Goal: Information Seeking & Learning: Understand process/instructions

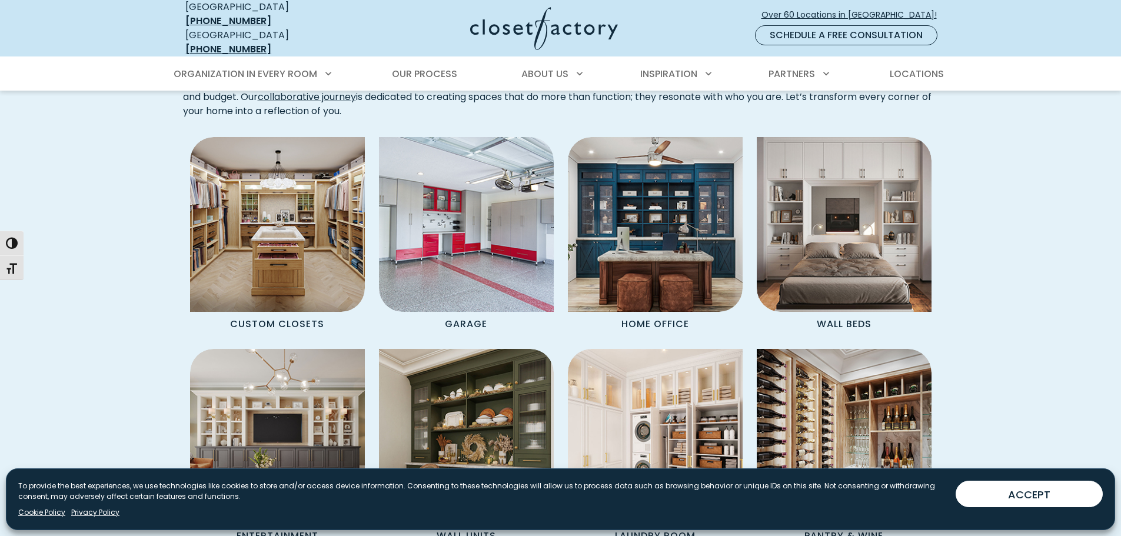
scroll to position [1000, 0]
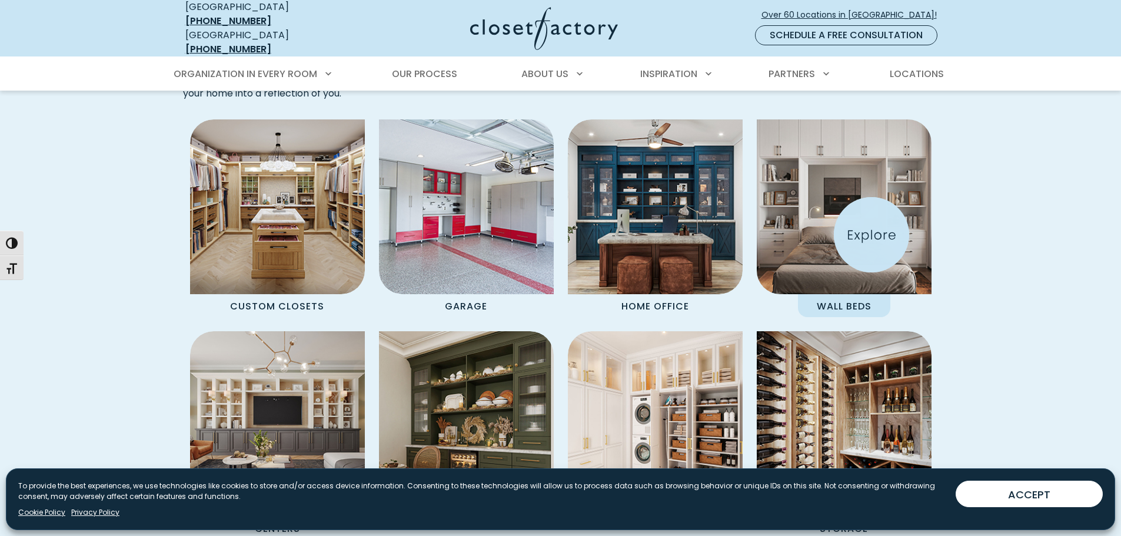
click at [871, 235] on img "Spaces Grid" at bounding box center [844, 207] width 192 height 192
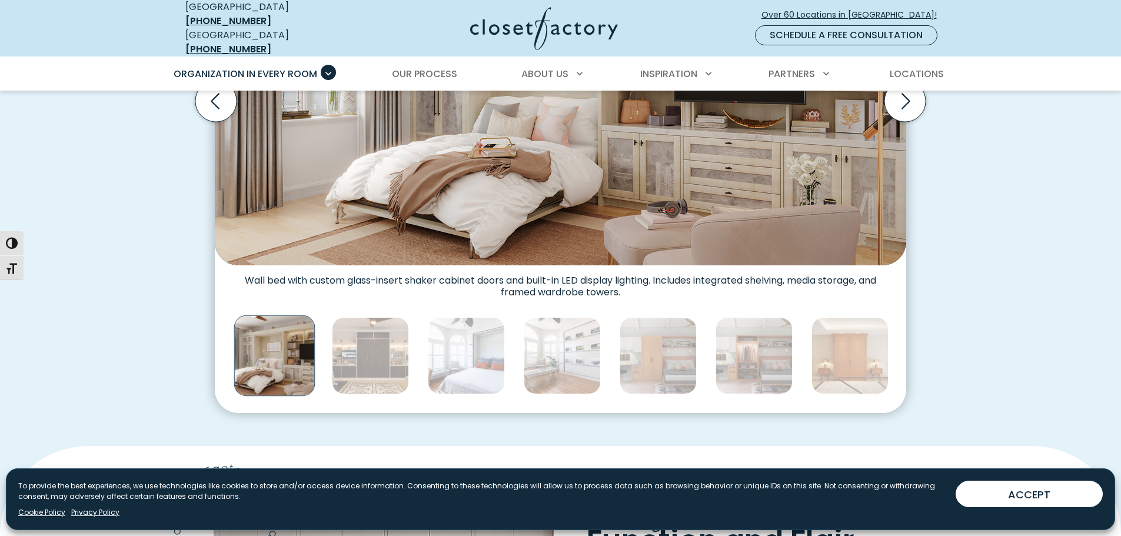
scroll to position [588, 0]
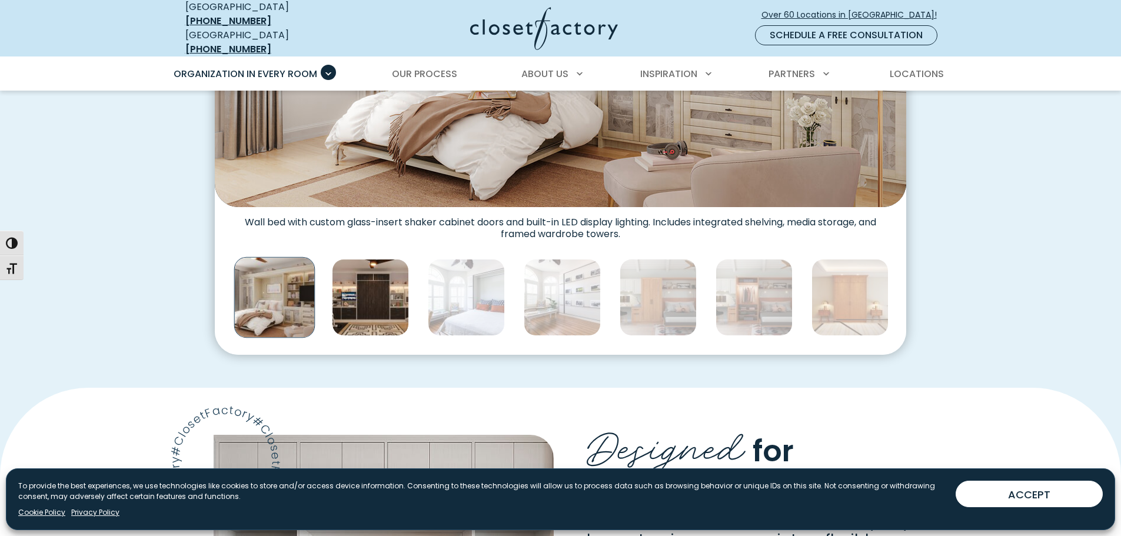
click at [374, 295] on img "Thumbnail Gallery" at bounding box center [370, 297] width 77 height 77
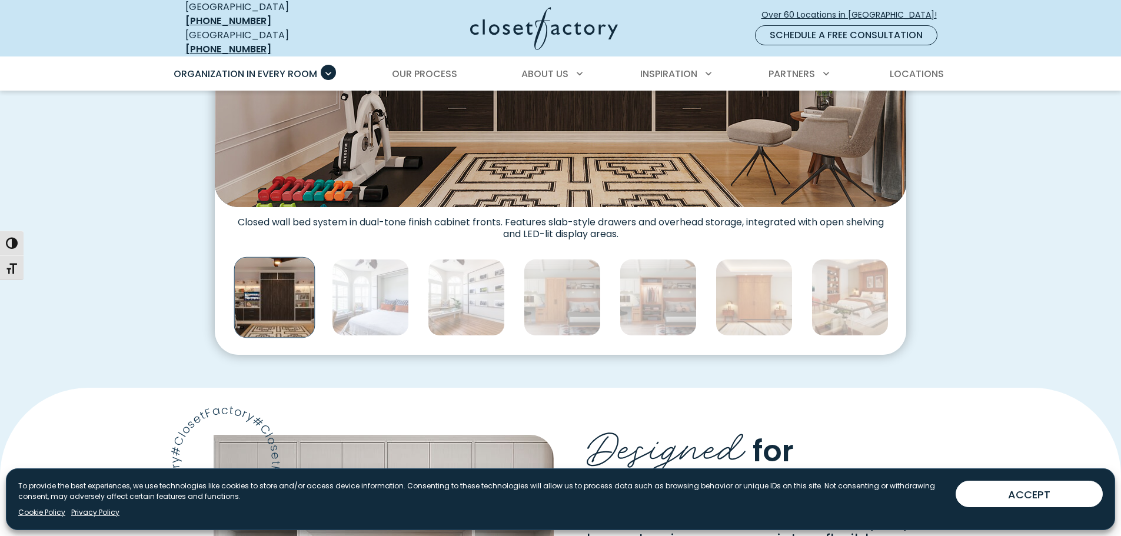
click at [374, 295] on img "Thumbnail Gallery" at bounding box center [370, 297] width 77 height 77
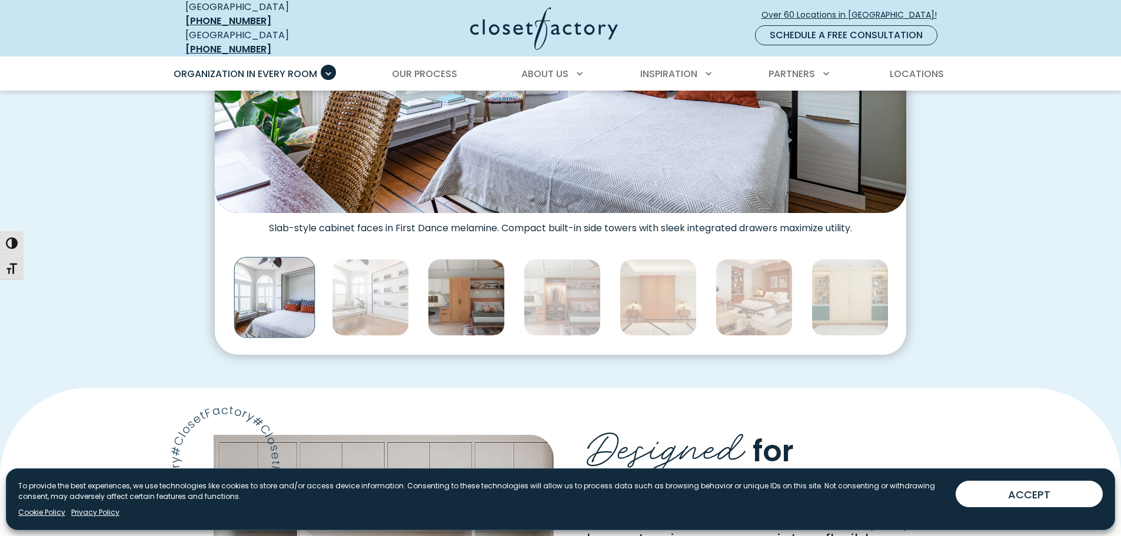
click at [469, 294] on img "Thumbnail Gallery" at bounding box center [466, 297] width 77 height 77
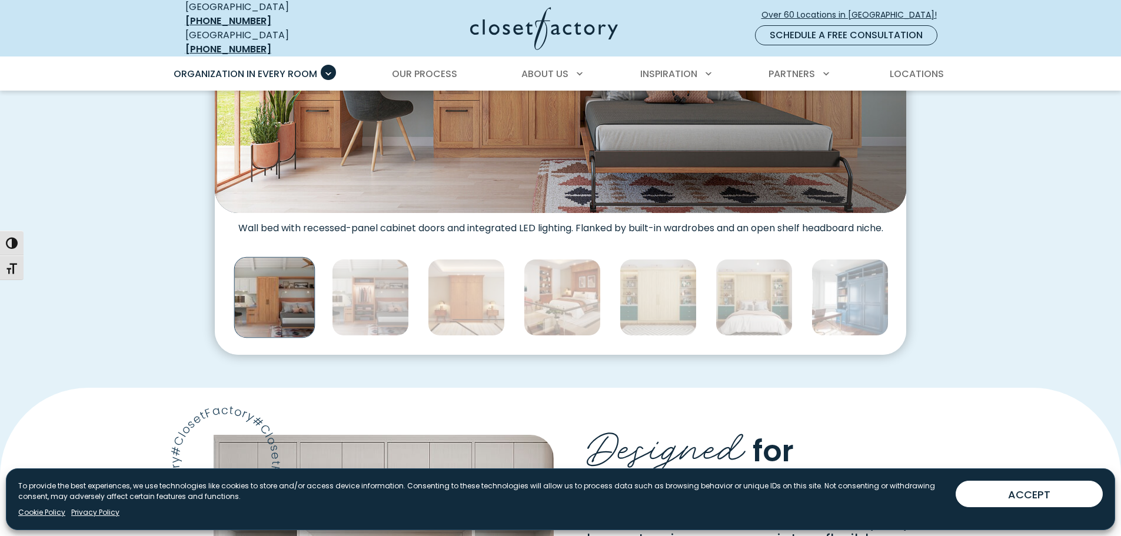
click at [558, 144] on img "Thumbnail Gallery" at bounding box center [560, 32] width 691 height 362
click at [552, 285] on img "Thumbnail Gallery" at bounding box center [562, 297] width 77 height 77
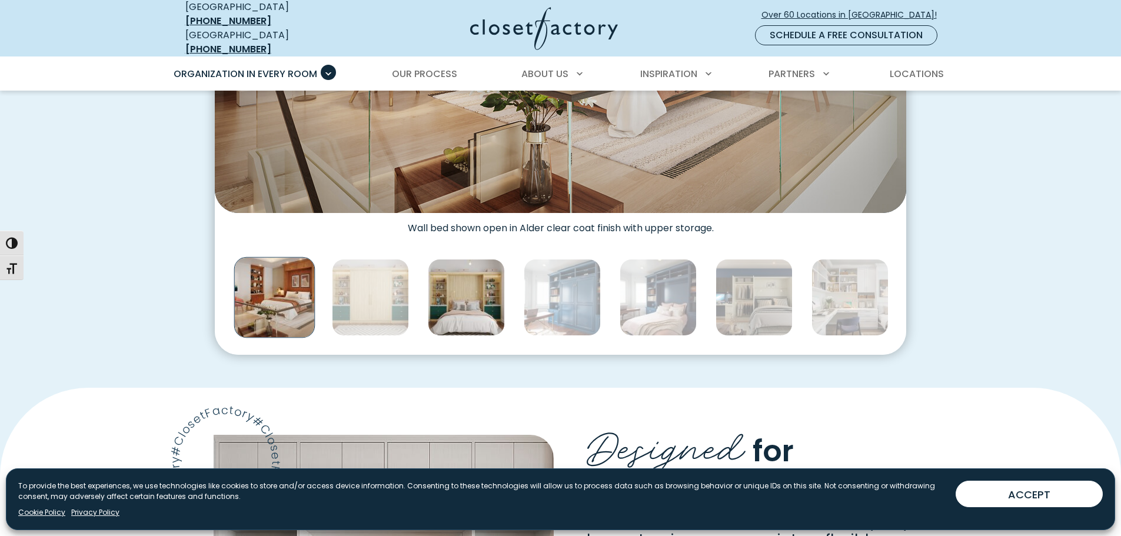
click at [475, 302] on img "Thumbnail Gallery" at bounding box center [466, 297] width 77 height 77
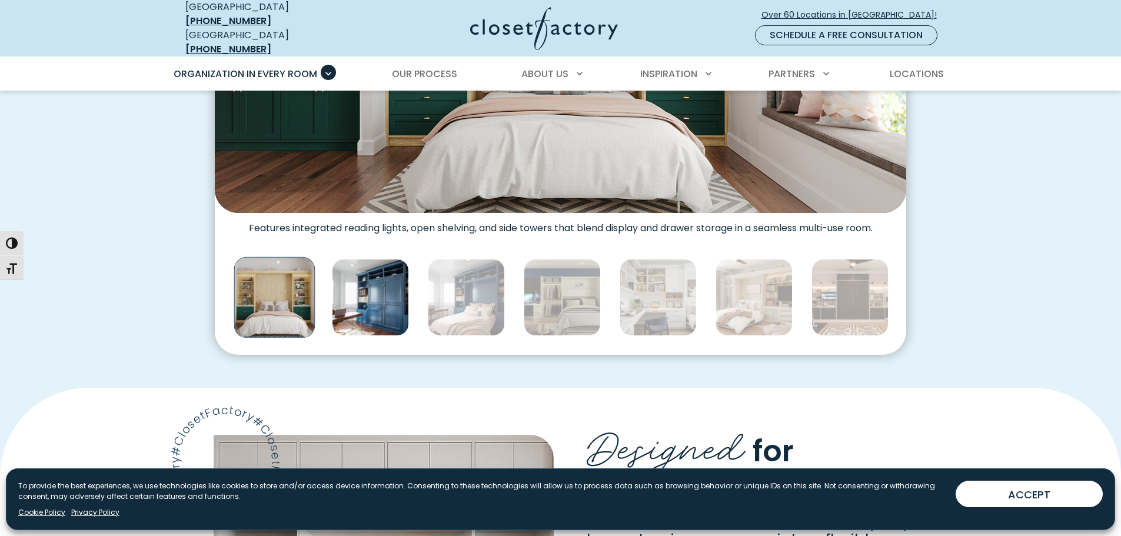
click at [374, 303] on img "Thumbnail Gallery" at bounding box center [370, 297] width 77 height 77
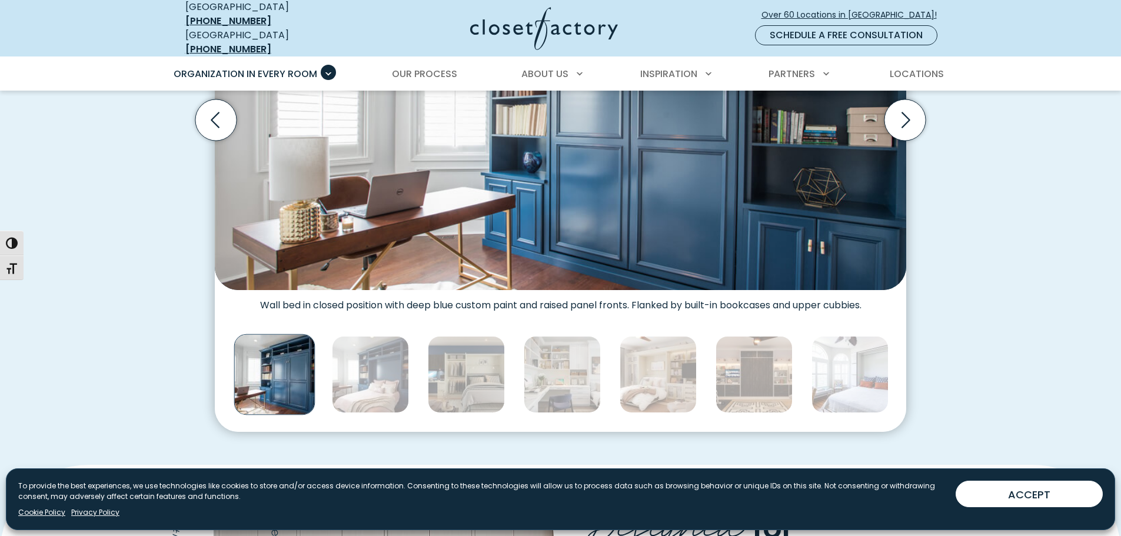
scroll to position [529, 0]
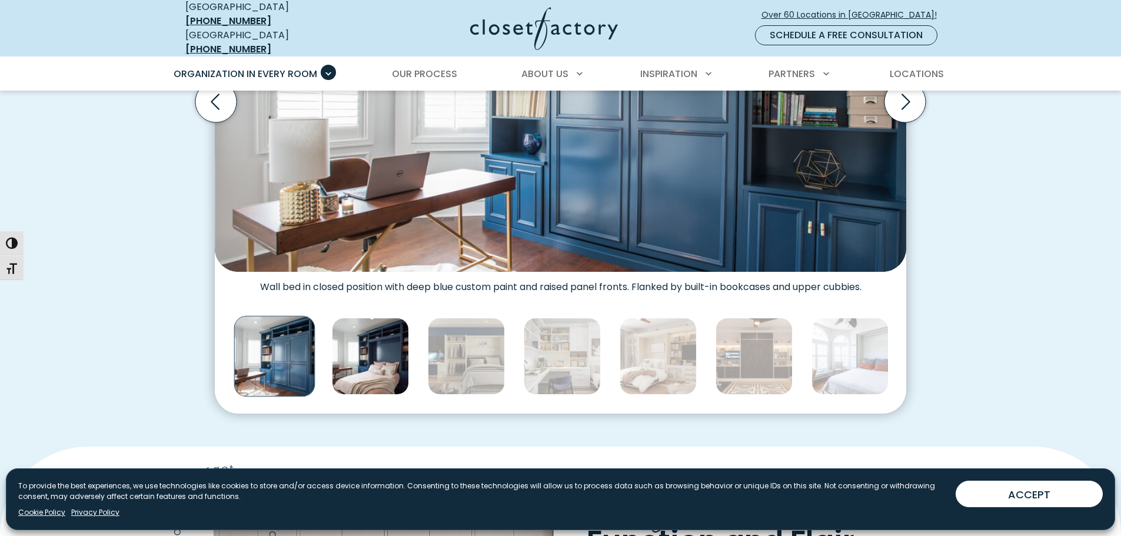
click at [394, 357] on img "Thumbnail Gallery" at bounding box center [370, 356] width 77 height 77
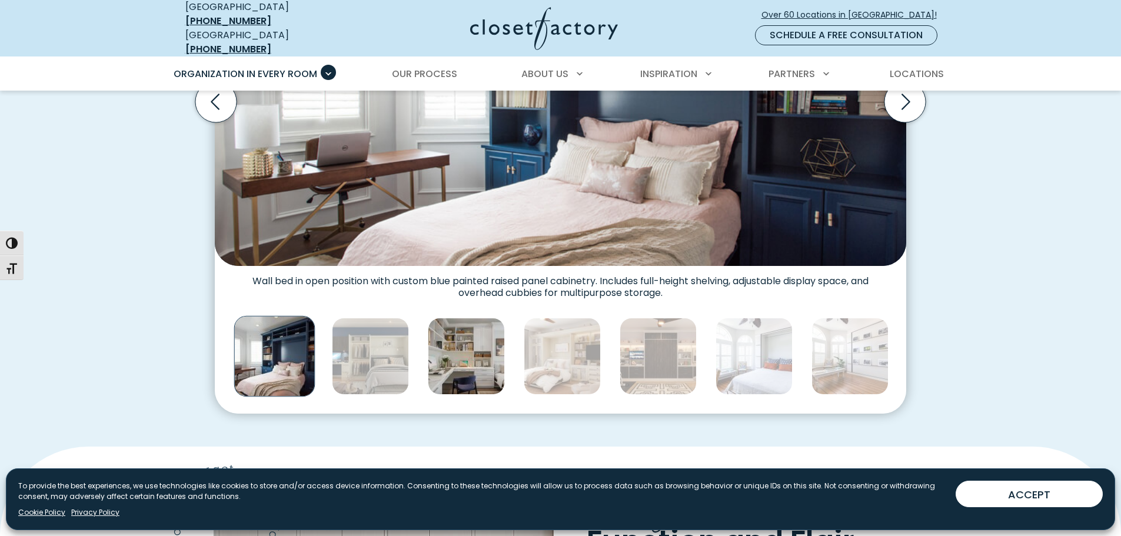
click at [456, 348] on img "Thumbnail Gallery" at bounding box center [466, 356] width 77 height 77
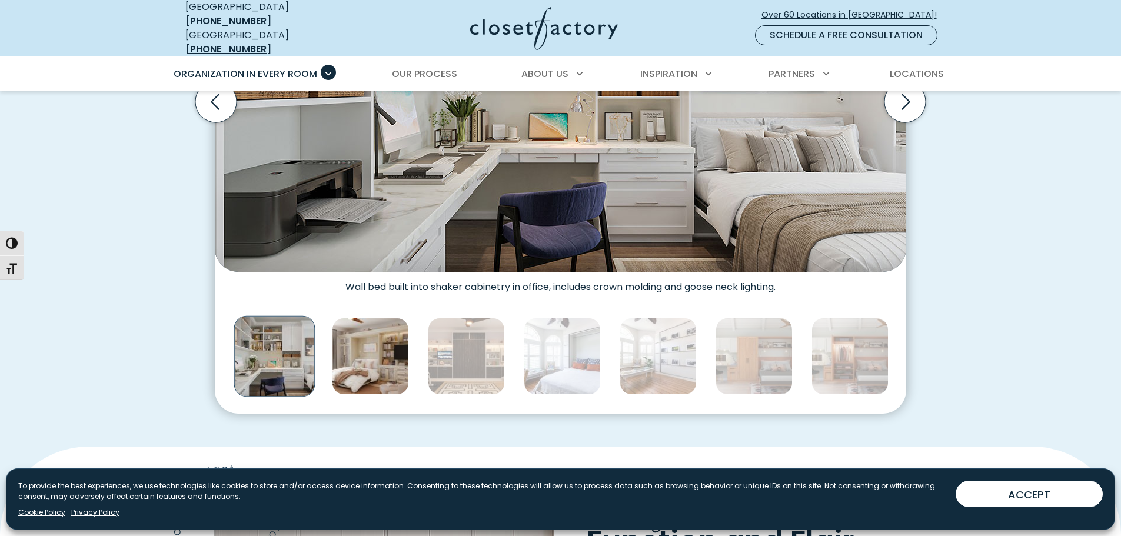
click at [368, 345] on img "Thumbnail Gallery" at bounding box center [370, 356] width 77 height 77
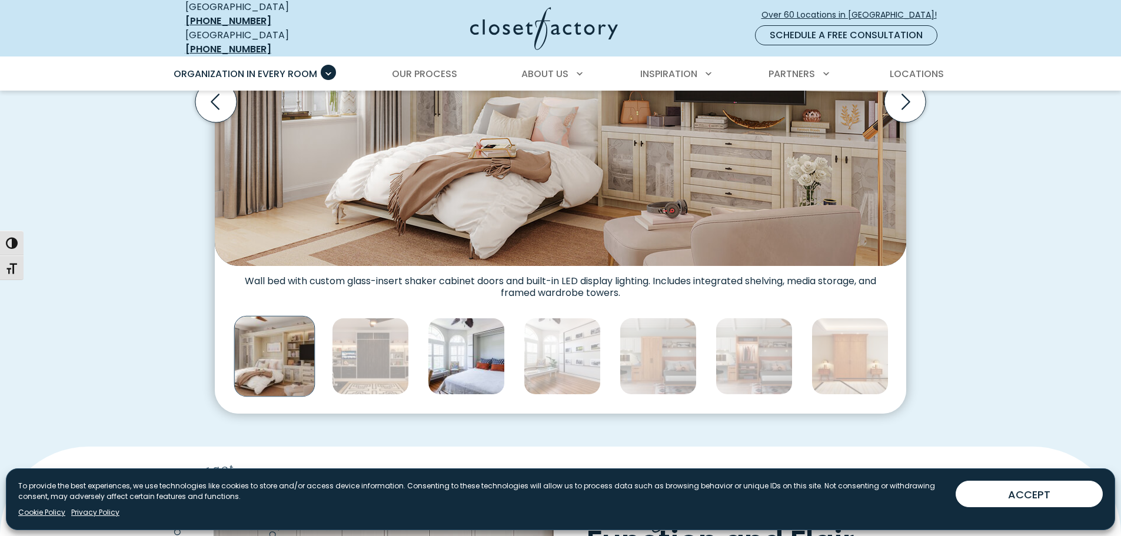
click at [458, 345] on img "Thumbnail Gallery" at bounding box center [466, 356] width 77 height 77
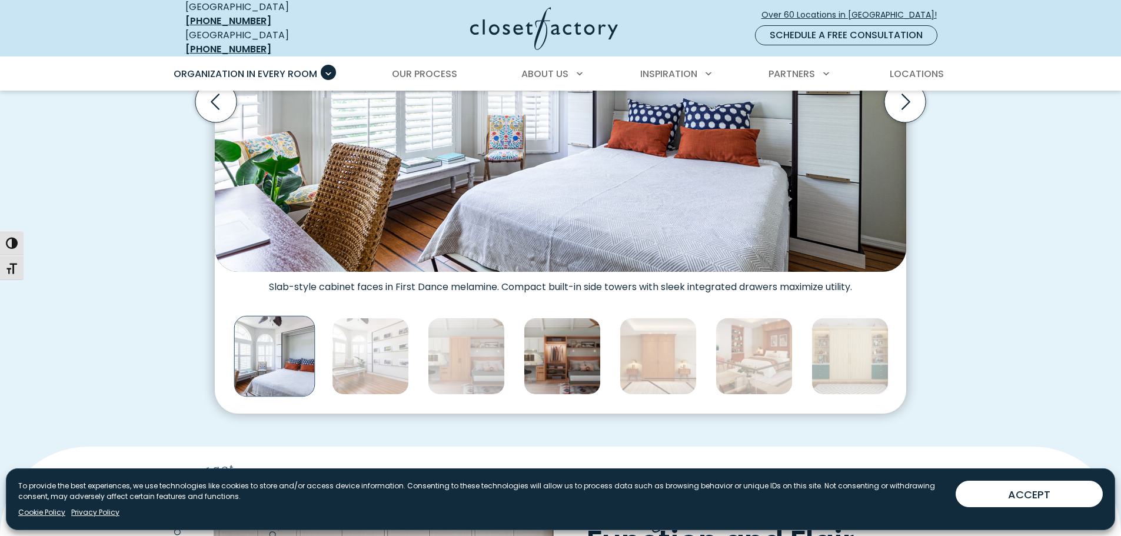
click at [560, 359] on img "Thumbnail Gallery" at bounding box center [562, 356] width 77 height 77
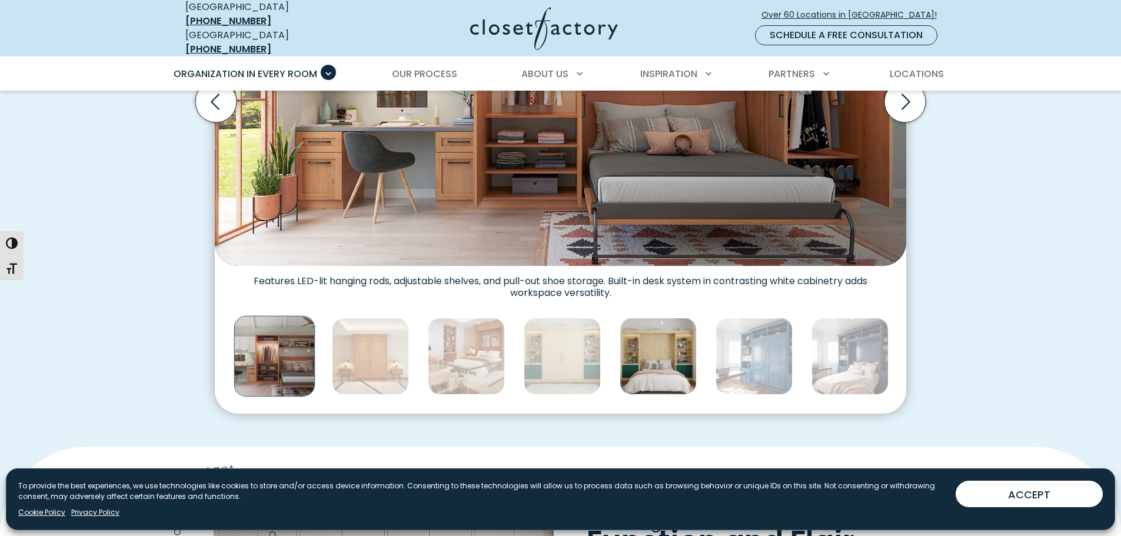
click at [656, 341] on img "Thumbnail Gallery" at bounding box center [657, 356] width 77 height 77
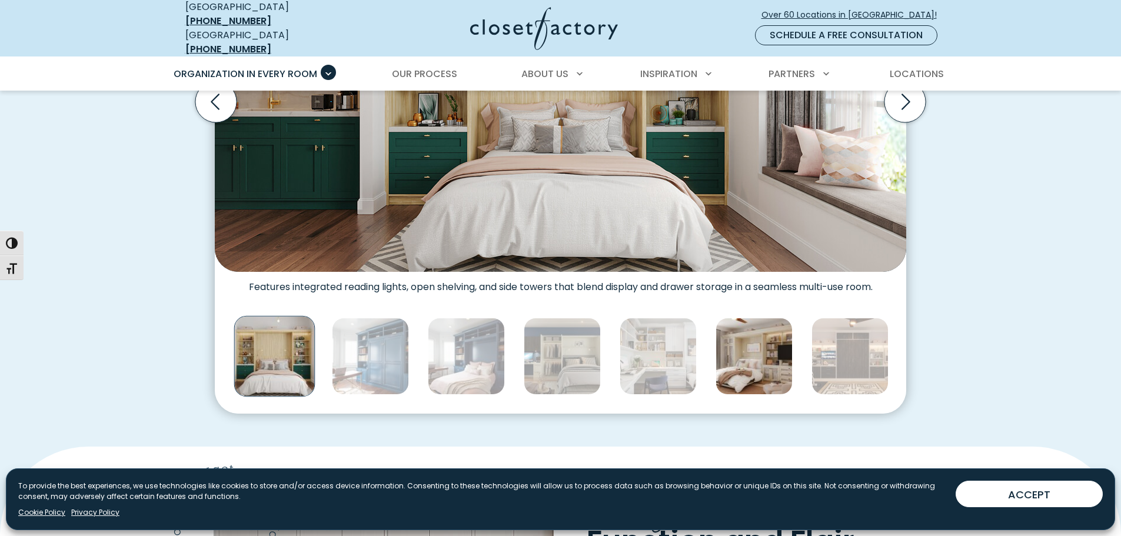
click at [753, 360] on img "Thumbnail Gallery" at bounding box center [753, 356] width 77 height 77
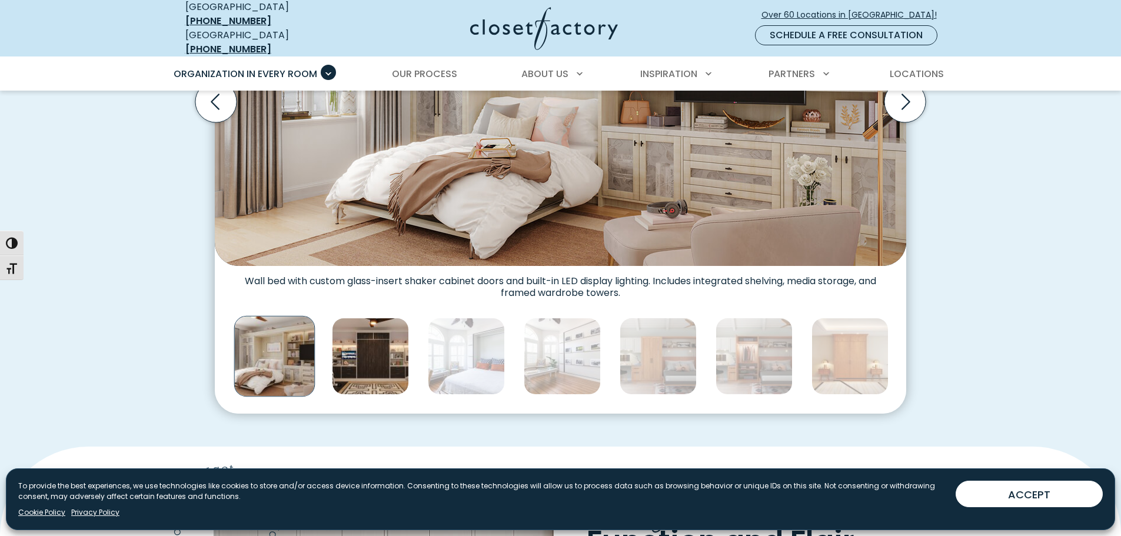
click at [372, 362] on img "Thumbnail Gallery" at bounding box center [370, 356] width 77 height 77
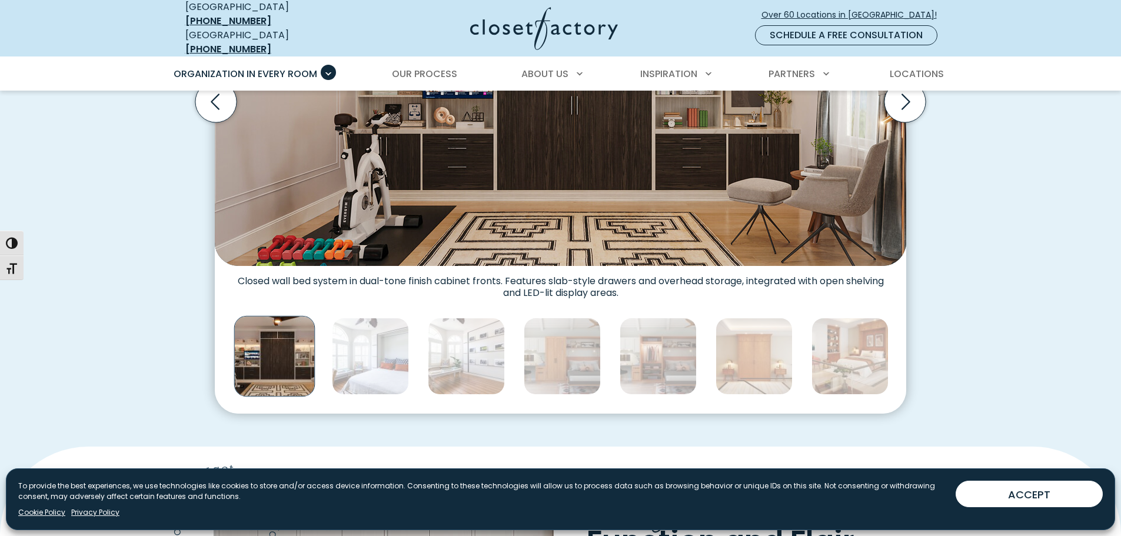
click at [372, 362] on img "Thumbnail Gallery" at bounding box center [370, 356] width 77 height 77
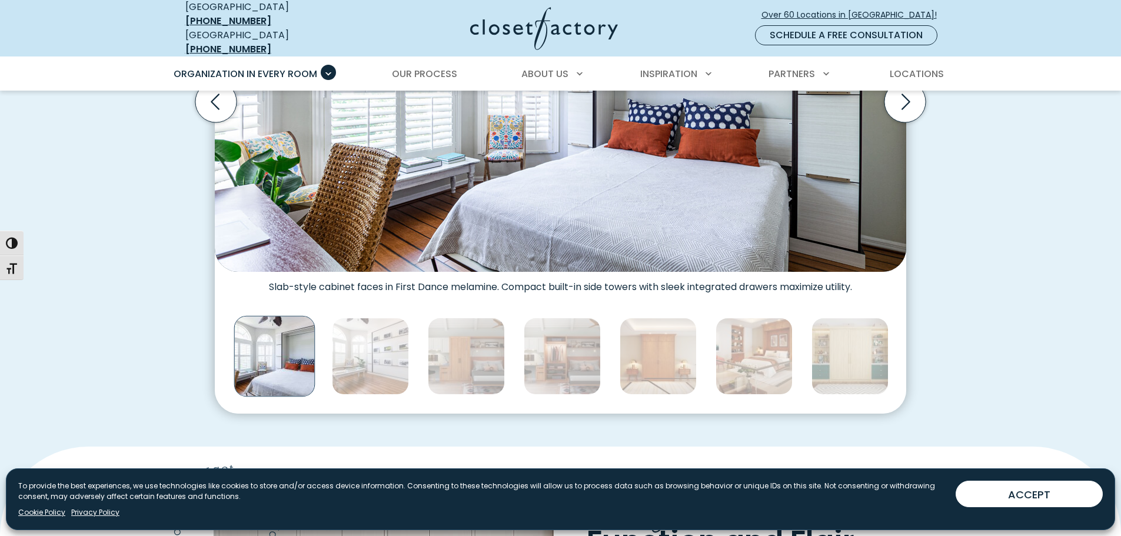
click at [372, 362] on img "Thumbnail Gallery" at bounding box center [370, 356] width 77 height 77
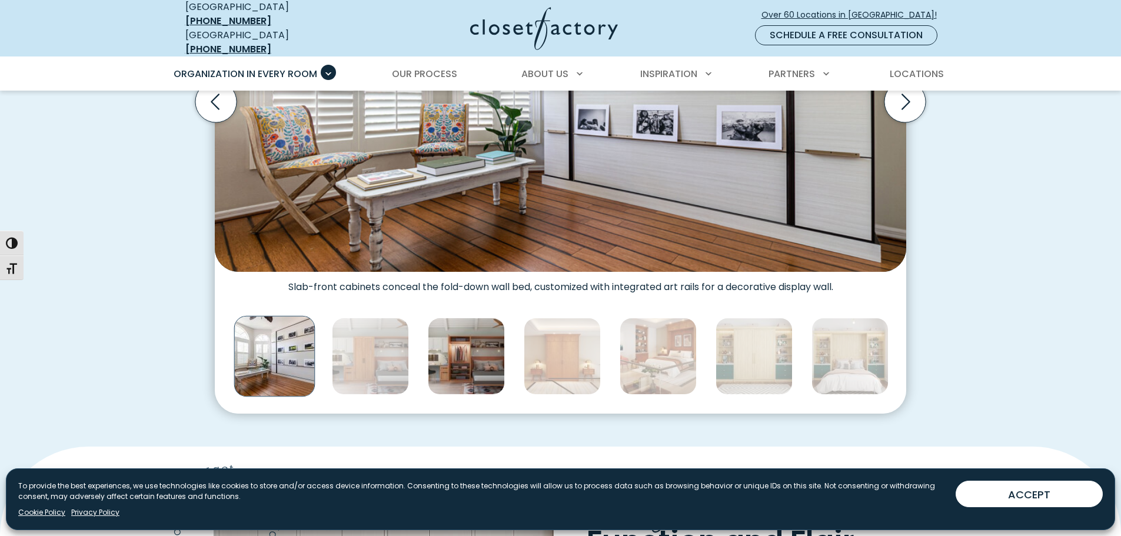
click at [455, 346] on img "Thumbnail Gallery" at bounding box center [466, 356] width 77 height 77
click at [459, 341] on img "Thumbnail Gallery" at bounding box center [466, 356] width 77 height 77
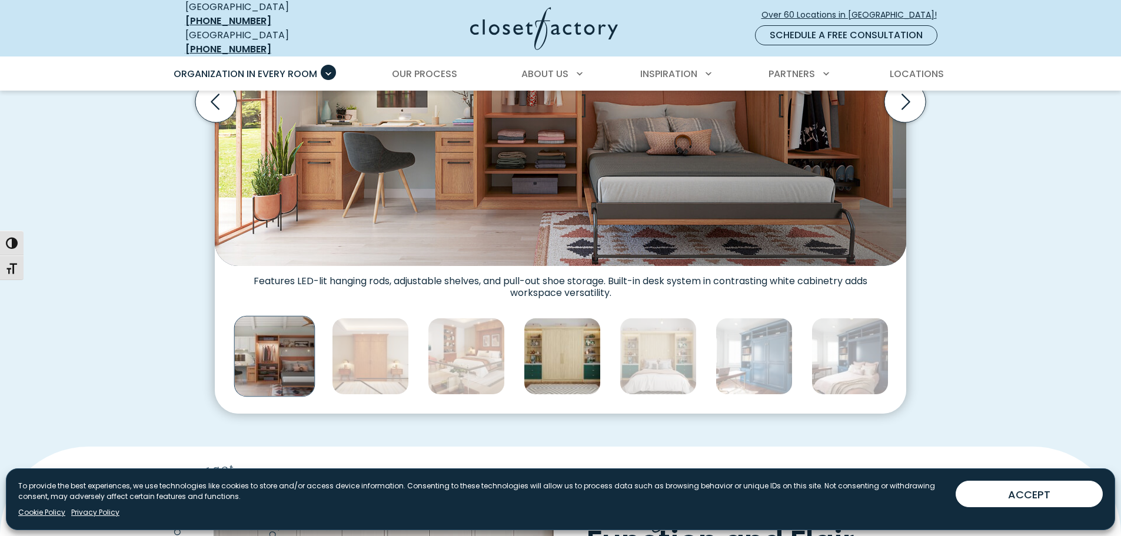
click at [568, 338] on img "Thumbnail Gallery" at bounding box center [562, 356] width 77 height 77
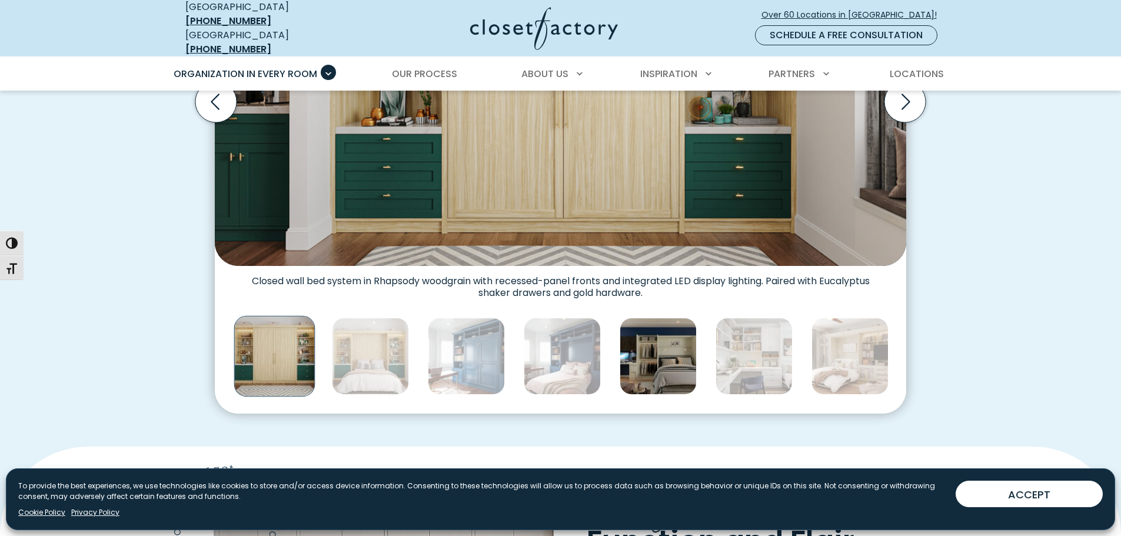
click at [678, 362] on img "Thumbnail Gallery" at bounding box center [657, 356] width 77 height 77
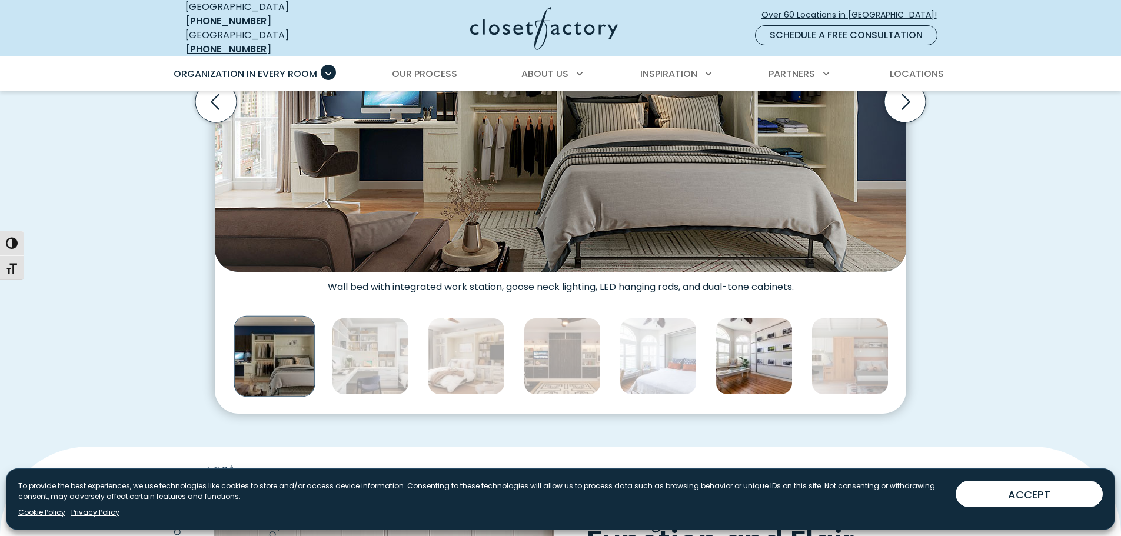
click at [745, 344] on img "Thumbnail Gallery" at bounding box center [753, 356] width 77 height 77
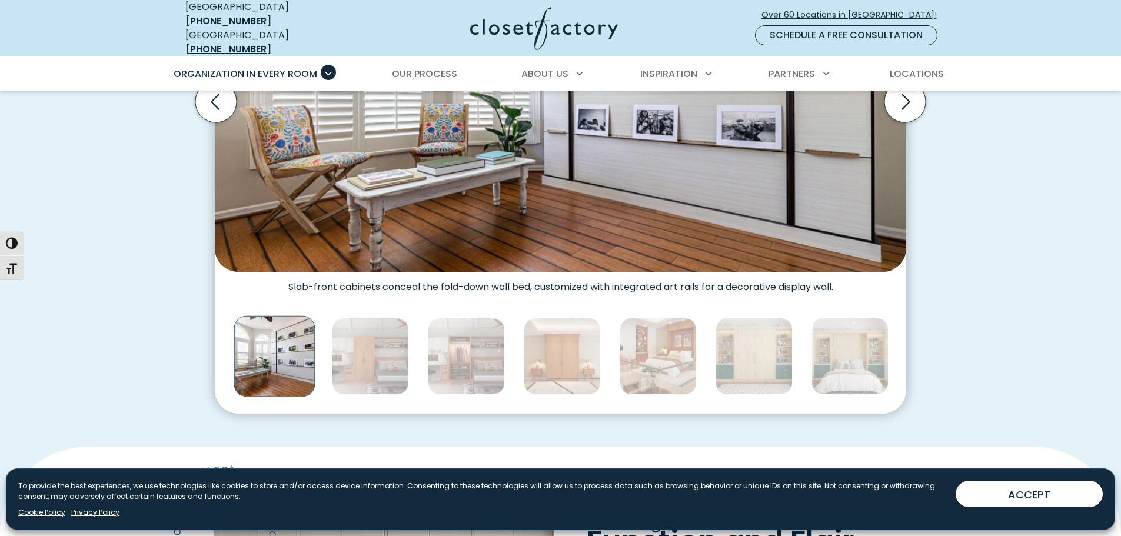
click at [745, 344] on img "Thumbnail Gallery" at bounding box center [753, 356] width 77 height 77
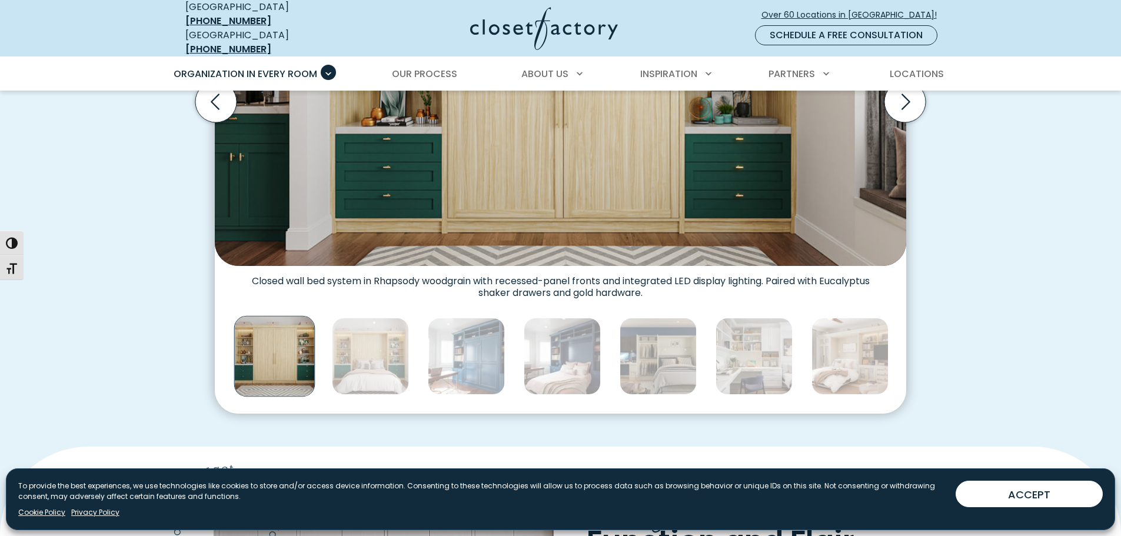
click at [745, 344] on img "Thumbnail Gallery" at bounding box center [753, 356] width 77 height 77
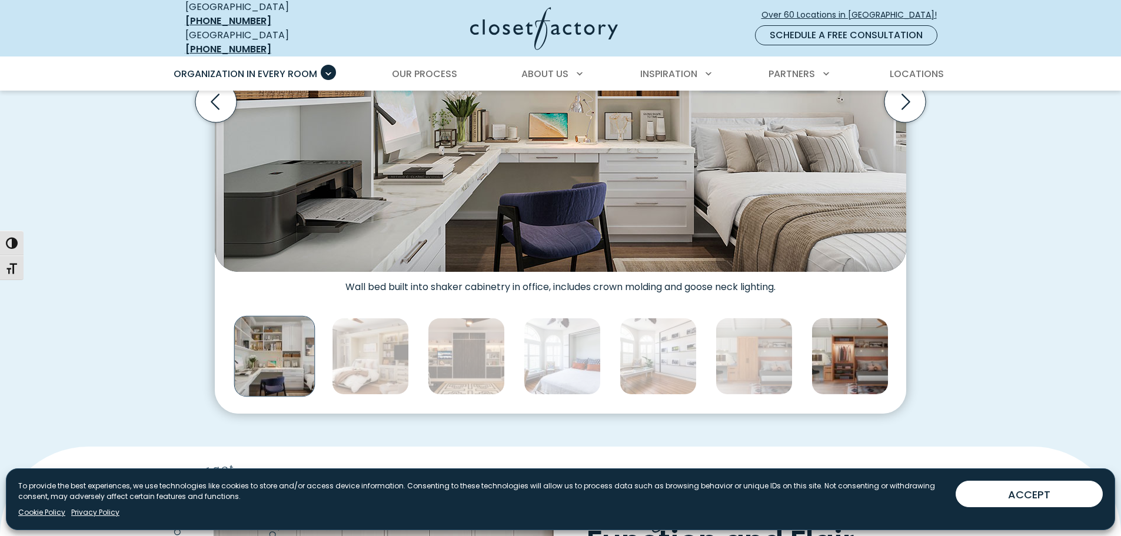
click at [835, 346] on img "Thumbnail Gallery" at bounding box center [849, 356] width 77 height 77
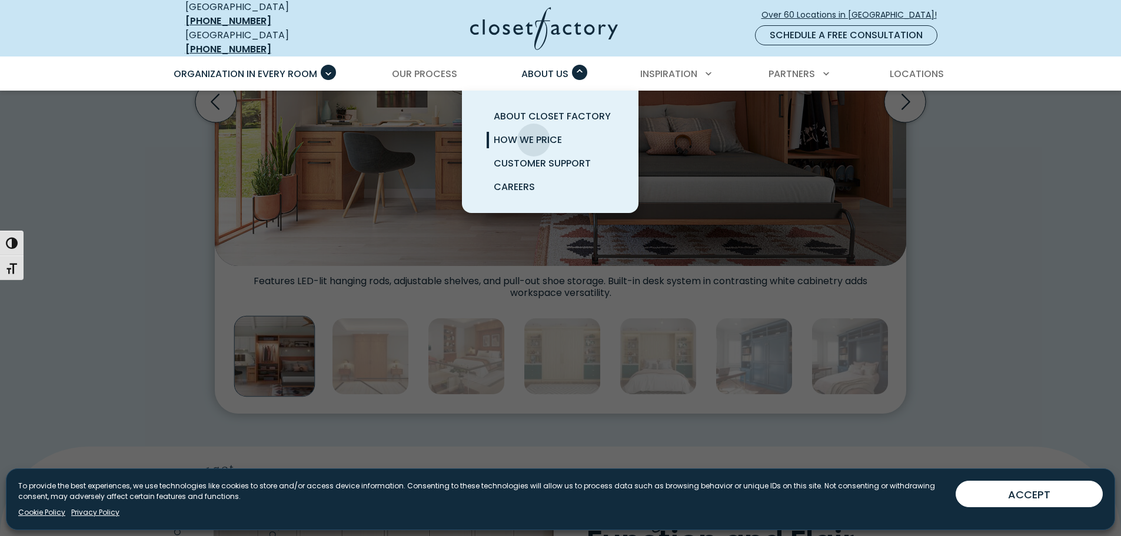
click at [534, 133] on span "How We Price" at bounding box center [528, 140] width 68 height 14
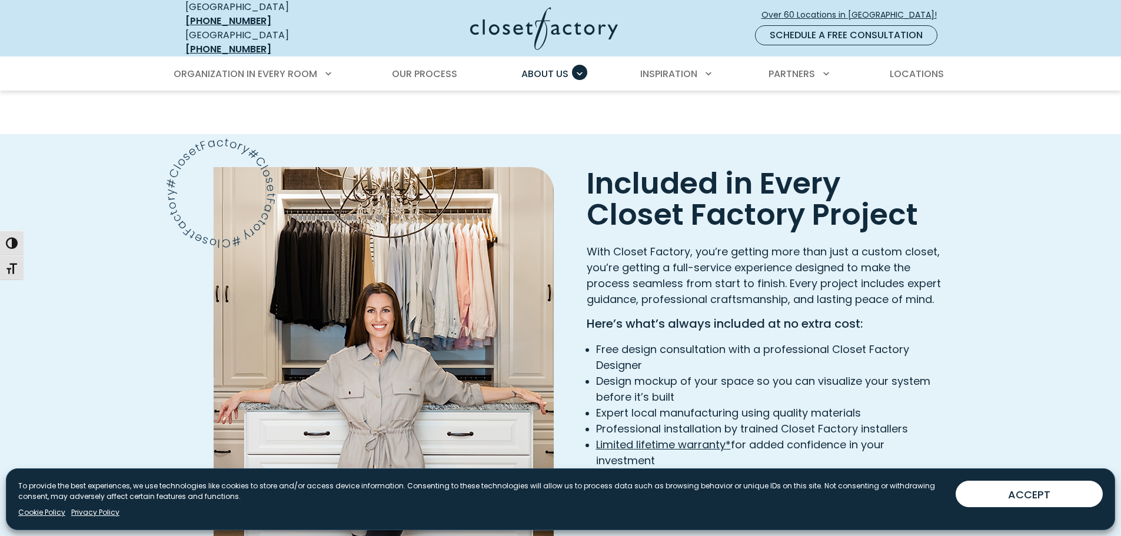
scroll to position [1647, 0]
